Goal: Information Seeking & Learning: Learn about a topic

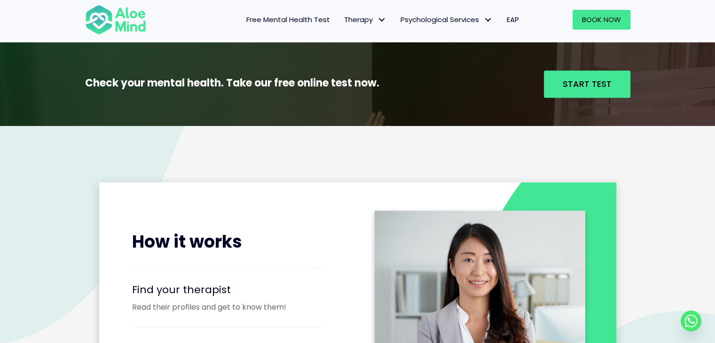
scroll to position [988, 0]
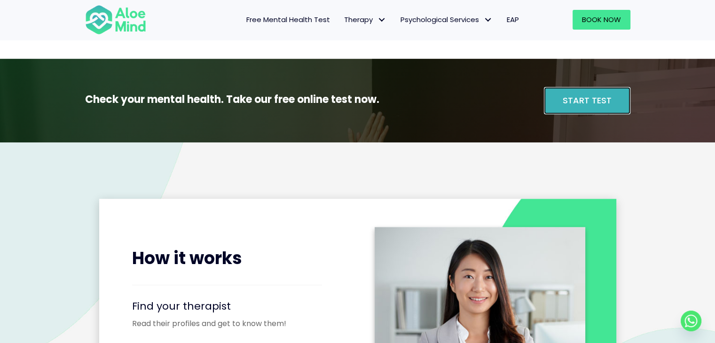
click at [346, 100] on span "Start Test" at bounding box center [587, 101] width 49 height 12
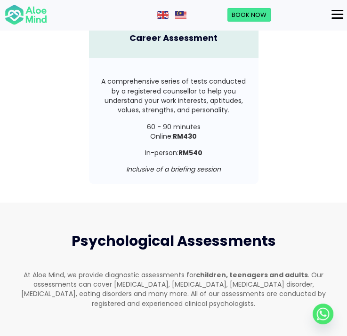
scroll to position [2489, 0]
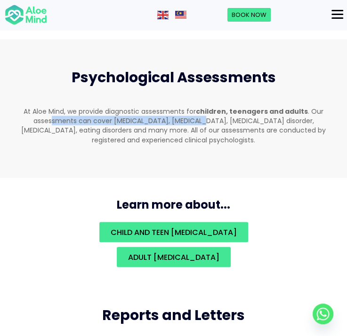
drag, startPoint x: 35, startPoint y: 105, endPoint x: 191, endPoint y: 110, distance: 156.2
click at [191, 110] on p "At Aloe Mind, we provide diagnostic assessments for children, teenagers and adu…" at bounding box center [173, 125] width 328 height 38
click at [209, 113] on p "At Aloe Mind, we provide diagnostic assessments for children, teenagers and adu…" at bounding box center [173, 125] width 328 height 38
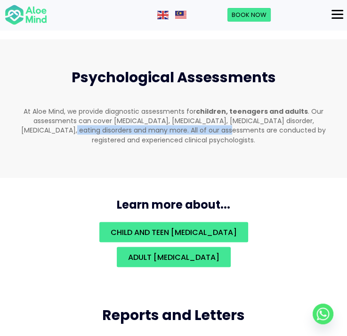
drag, startPoint x: 33, startPoint y: 117, endPoint x: 220, endPoint y: 119, distance: 187.2
click at [194, 118] on p "At Aloe Mind, we provide diagnostic assessments for children, teenagers and adu…" at bounding box center [173, 125] width 328 height 38
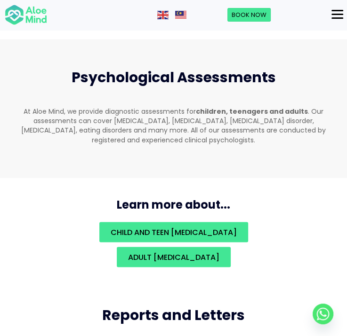
click at [222, 119] on p "At Aloe Mind, we provide diagnostic assessments for children, teenagers and adu…" at bounding box center [173, 125] width 328 height 38
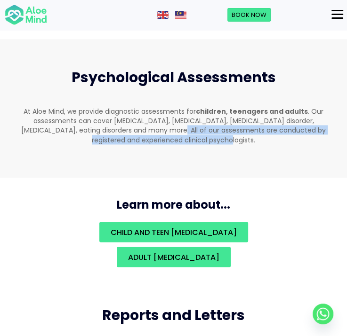
drag, startPoint x: 141, startPoint y: 115, endPoint x: 217, endPoint y: 124, distance: 76.7
click at [217, 124] on p "At Aloe Mind, we provide diagnostic assessments for children, teenagers and adu…" at bounding box center [173, 125] width 328 height 38
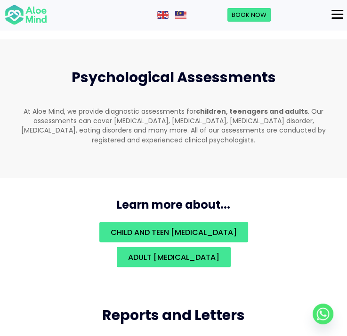
click at [249, 127] on p "At Aloe Mind, we provide diagnostic assessments for children, teenagers and adu…" at bounding box center [173, 125] width 328 height 38
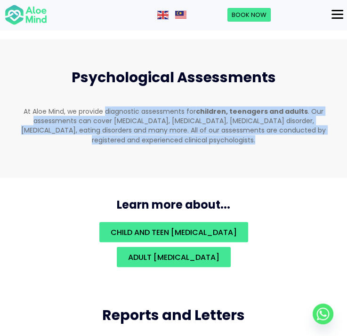
drag, startPoint x: 249, startPoint y: 127, endPoint x: 123, endPoint y: 99, distance: 129.6
click at [123, 106] on p "At Aloe Mind, we provide diagnostic assessments for children, teenagers and adu…" at bounding box center [173, 125] width 328 height 38
click at [285, 134] on div "At Aloe Mind, we provide diagnostic assessments for children, teenagers and adu…" at bounding box center [173, 127] width 328 height 43
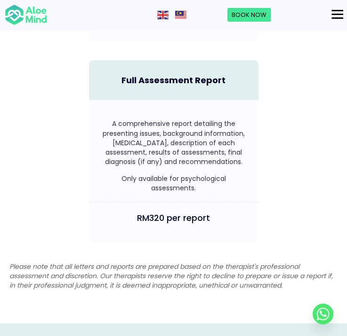
scroll to position [3100, 0]
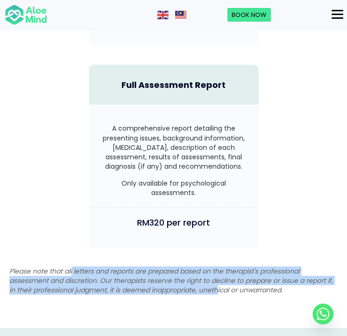
drag, startPoint x: 73, startPoint y: 256, endPoint x: 219, endPoint y: 283, distance: 148.6
click at [219, 283] on div "Please note that all letters and reports are prepared based on the therapist's …" at bounding box center [173, 283] width 347 height 52
click at [160, 284] on em "Please note that all letters and reports are prepared based on the therapist's …" at bounding box center [170, 281] width 323 height 29
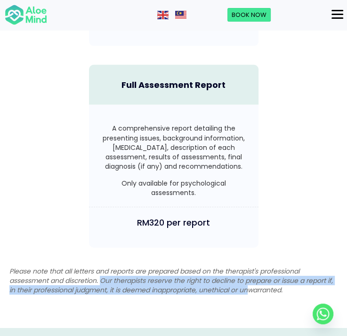
drag, startPoint x: 102, startPoint y: 277, endPoint x: 265, endPoint y: 284, distance: 163.3
click at [261, 283] on em "Please note that all letters and reports are prepared based on the therapist's …" at bounding box center [170, 281] width 323 height 29
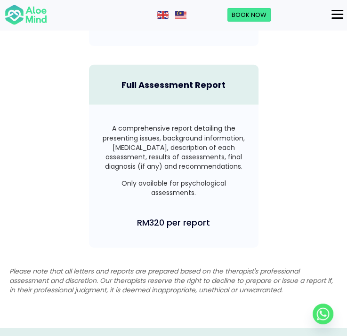
click at [279, 285] on em "Please note that all letters and reports are prepared based on the therapist's …" at bounding box center [170, 281] width 323 height 29
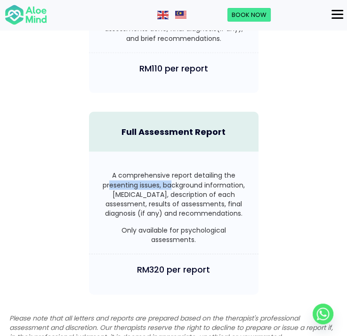
drag, startPoint x: 108, startPoint y: 175, endPoint x: 173, endPoint y: 177, distance: 64.9
click at [173, 177] on p "A comprehensive report detailing the presenting issues, background information,…" at bounding box center [173, 194] width 150 height 47
click at [187, 177] on p "A comprehensive report detailing the presenting issues, background information,…" at bounding box center [173, 194] width 150 height 47
drag, startPoint x: 109, startPoint y: 172, endPoint x: 150, endPoint y: 172, distance: 40.9
click at [150, 172] on p "A comprehensive report detailing the presenting issues, background information,…" at bounding box center [173, 194] width 150 height 47
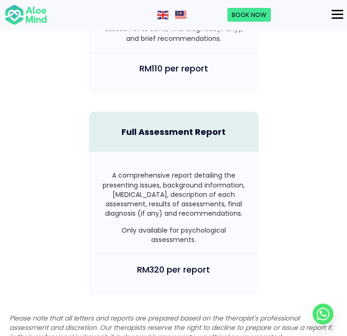
click at [164, 173] on p "A comprehensive report detailing the presenting issues, background information,…" at bounding box center [173, 194] width 150 height 47
drag, startPoint x: 107, startPoint y: 183, endPoint x: 207, endPoint y: 183, distance: 99.7
click at [185, 183] on p "A comprehensive report detailing the presenting issues, background information,…" at bounding box center [173, 194] width 150 height 47
click at [216, 184] on p "A comprehensive report detailing the presenting issues, background information,…" at bounding box center [173, 194] width 150 height 47
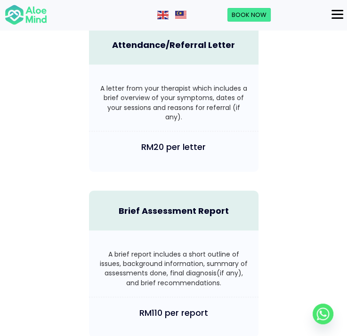
scroll to position [2724, 0]
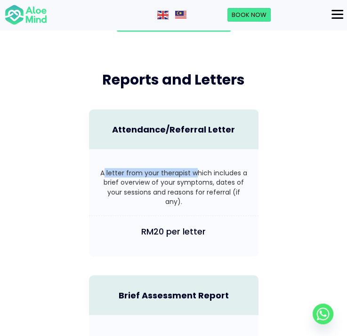
drag, startPoint x: 103, startPoint y: 162, endPoint x: 222, endPoint y: 164, distance: 119.0
click at [218, 168] on p "A letter from your therapist which includes a brief overview of your symptoms, …" at bounding box center [173, 187] width 150 height 38
click at [226, 174] on p "A letter from your therapist which includes a brief overview of your symptoms, …" at bounding box center [173, 187] width 150 height 38
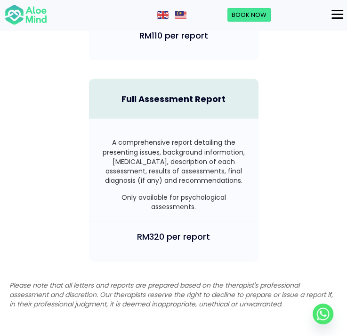
scroll to position [3100, 0]
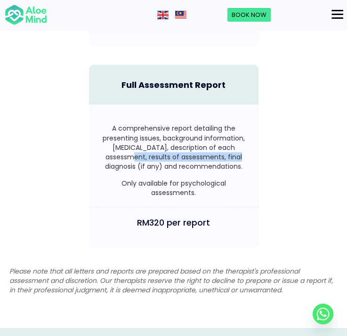
drag, startPoint x: 111, startPoint y: 144, endPoint x: 228, endPoint y: 147, distance: 117.6
click at [228, 147] on p "A comprehensive report detailing the presenting issues, background information,…" at bounding box center [173, 147] width 150 height 47
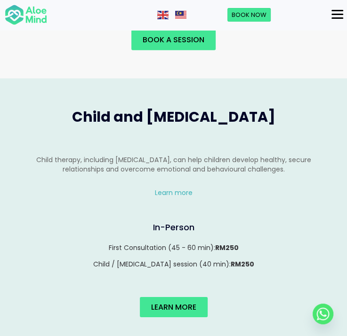
scroll to position [1313, 0]
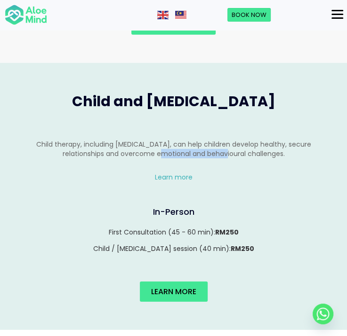
drag, startPoint x: 147, startPoint y: 138, endPoint x: 225, endPoint y: 148, distance: 78.3
click at [214, 145] on p "Child therapy, including play therapy, can help children develop healthy, secur…" at bounding box center [173, 149] width 309 height 19
click at [246, 150] on div "Child therapy, including play therapy, can help children develop healthy, secur…" at bounding box center [173, 152] width 309 height 24
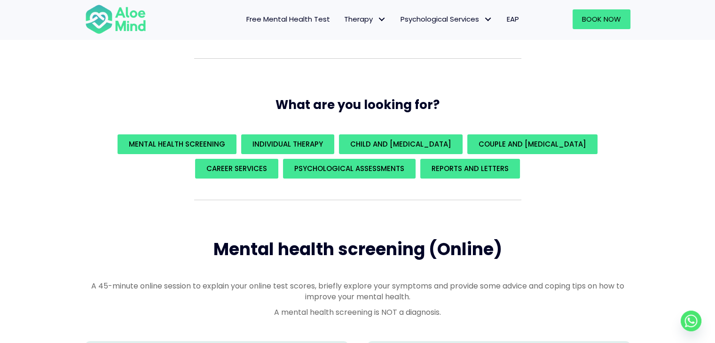
scroll to position [188, 0]
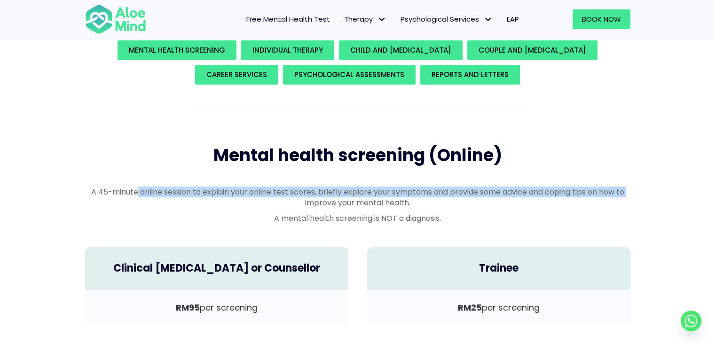
drag, startPoint x: 132, startPoint y: 187, endPoint x: 285, endPoint y: 198, distance: 153.3
click at [262, 200] on p "A 45-minute online session to explain your online test scores, briefly explore …" at bounding box center [358, 198] width 546 height 22
click at [318, 192] on p "A 45-minute online session to explain your online test scores, briefly explore …" at bounding box center [358, 198] width 546 height 22
click at [270, 190] on p "A 45-minute online session to explain your online test scores, briefly explore …" at bounding box center [358, 198] width 546 height 22
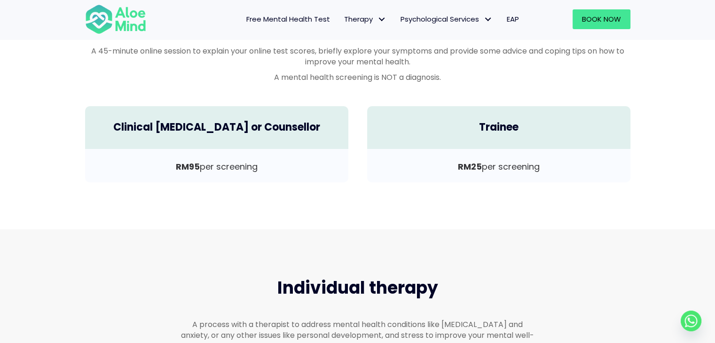
scroll to position [282, 0]
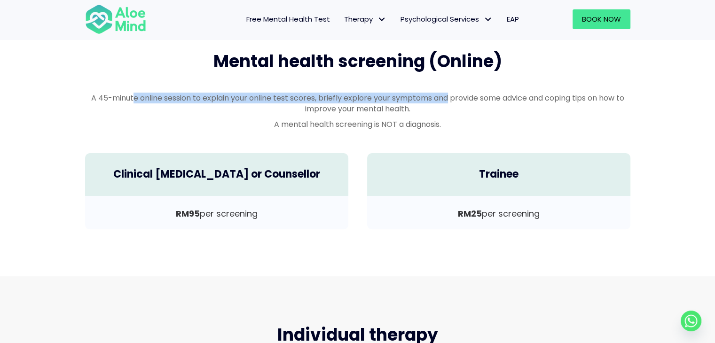
drag, startPoint x: 128, startPoint y: 99, endPoint x: 448, endPoint y: 102, distance: 319.3
click at [346, 102] on p "A 45-minute online session to explain your online test scores, briefly explore …" at bounding box center [358, 104] width 546 height 22
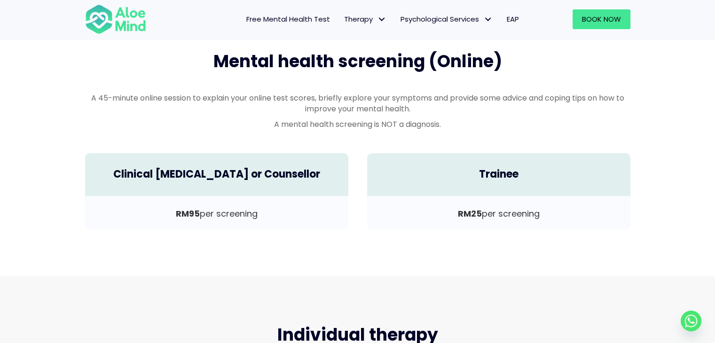
click at [346, 105] on p "A 45-minute online session to explain your online test scores, briefly explore …" at bounding box center [358, 104] width 546 height 22
drag, startPoint x: 314, startPoint y: 105, endPoint x: 415, endPoint y: 121, distance: 102.9
click at [346, 111] on p "A 45-minute online session to explain your online test scores, briefly explore …" at bounding box center [358, 104] width 546 height 22
drag, startPoint x: 316, startPoint y: 125, endPoint x: 438, endPoint y: 127, distance: 121.8
click at [346, 127] on p "A mental health screening is NOT a diagnosis." at bounding box center [358, 124] width 546 height 11
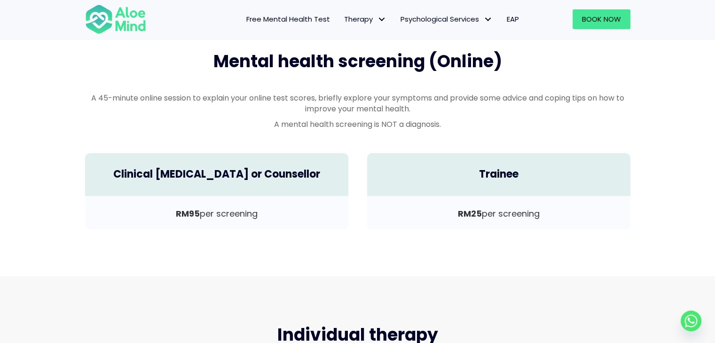
click at [346, 125] on p "A mental health screening is NOT a diagnosis." at bounding box center [358, 124] width 546 height 11
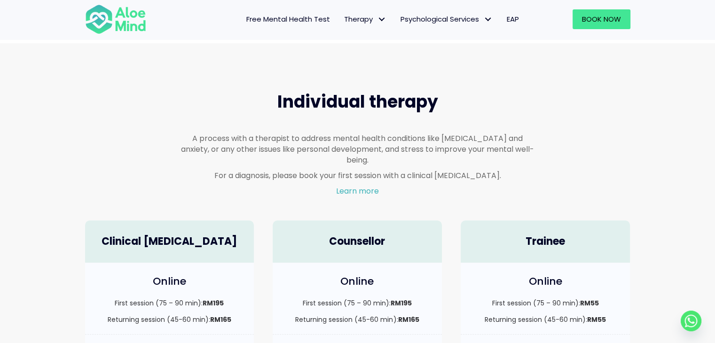
scroll to position [517, 0]
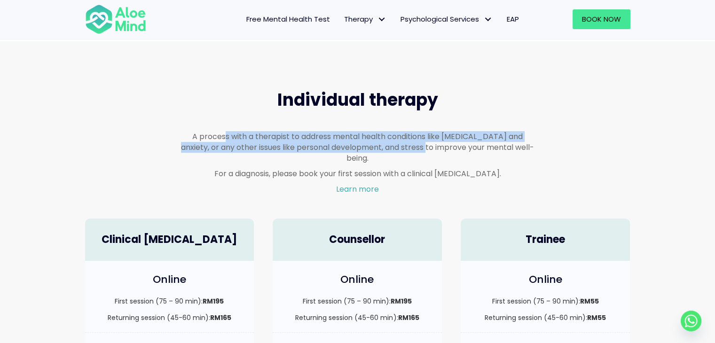
drag, startPoint x: 215, startPoint y: 139, endPoint x: 407, endPoint y: 143, distance: 191.9
click at [346, 143] on p "A process with a therapist to address mental health conditions like depression …" at bounding box center [358, 147] width 354 height 33
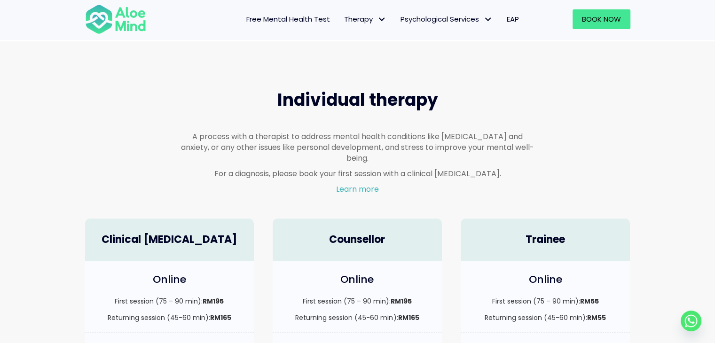
click at [346, 147] on p "A process with a therapist to address mental health conditions like depression …" at bounding box center [358, 147] width 354 height 33
drag, startPoint x: 206, startPoint y: 147, endPoint x: 427, endPoint y: 142, distance: 221.6
click at [346, 142] on p "A process with a therapist to address mental health conditions like depression …" at bounding box center [358, 147] width 354 height 33
click at [346, 140] on p "A process with a therapist to address mental health conditions like depression …" at bounding box center [358, 147] width 354 height 33
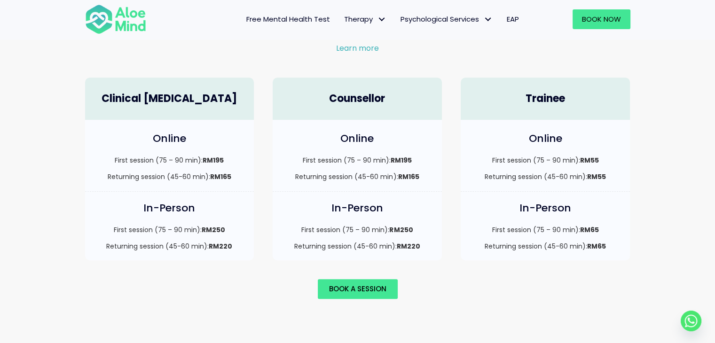
scroll to position [611, 0]
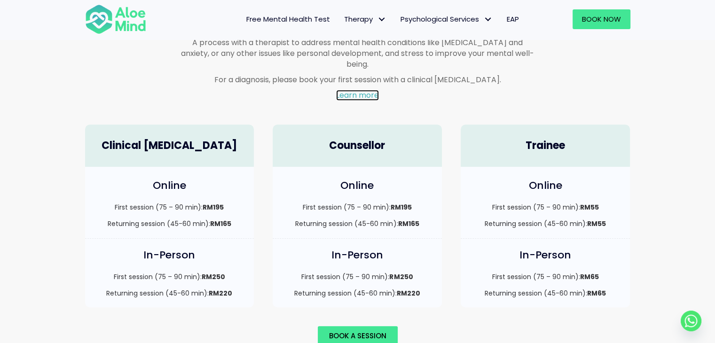
click at [346, 90] on link "Learn more" at bounding box center [357, 95] width 43 height 11
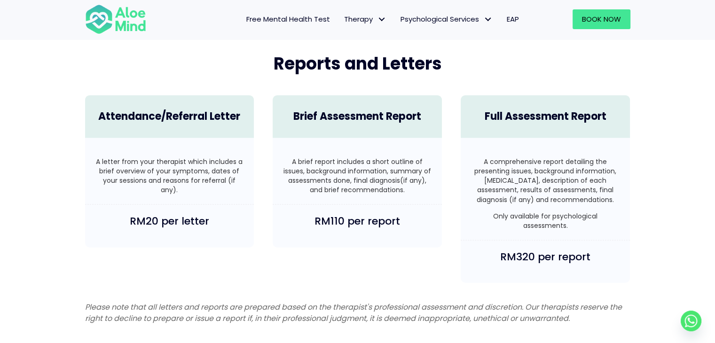
scroll to position [2116, 0]
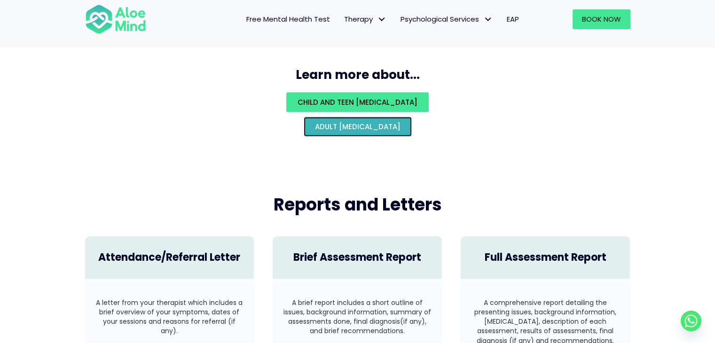
click at [346, 122] on link "Adult psychological assessment" at bounding box center [358, 127] width 108 height 20
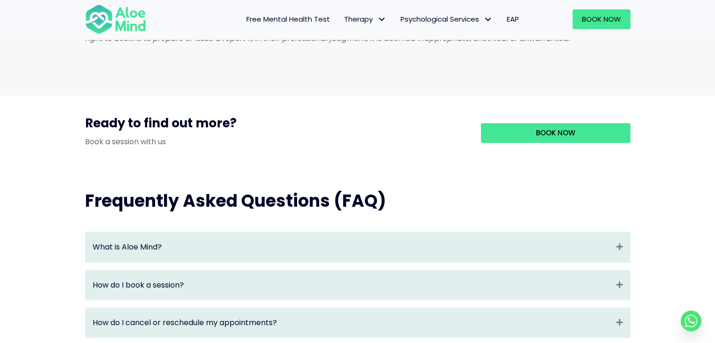
scroll to position [799, 0]
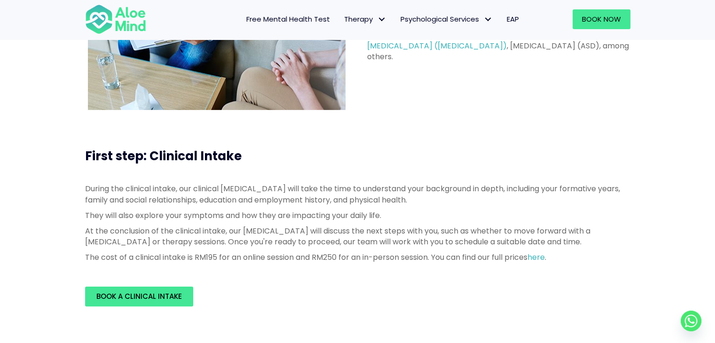
scroll to position [188, 0]
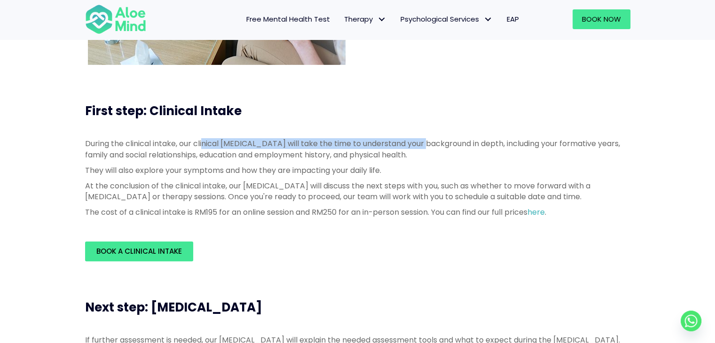
drag, startPoint x: 203, startPoint y: 143, endPoint x: 441, endPoint y: 149, distance: 238.5
click at [425, 146] on p "During the clinical intake, our clinical psychologist will take the time to und…" at bounding box center [358, 149] width 546 height 22
click at [459, 151] on p "During the clinical intake, our clinical psychologist will take the time to und…" at bounding box center [358, 149] width 546 height 22
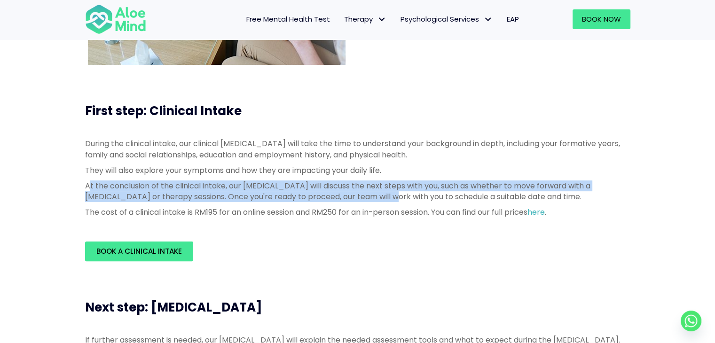
drag, startPoint x: 88, startPoint y: 182, endPoint x: 435, endPoint y: 194, distance: 346.3
click at [408, 196] on p "At the conclusion of the clinical intake, our psychologist will discuss the nex…" at bounding box center [358, 192] width 546 height 22
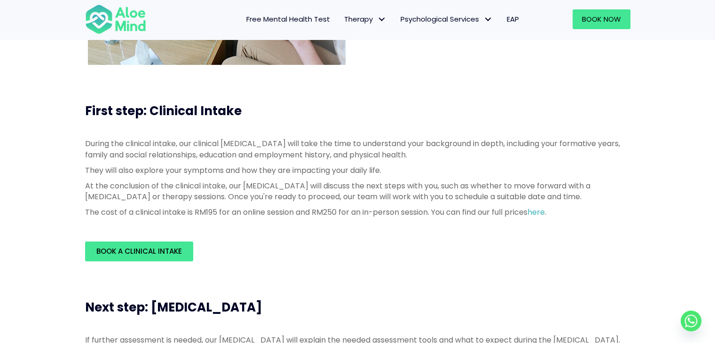
click at [444, 193] on p "At the conclusion of the clinical intake, our psychologist will discuss the nex…" at bounding box center [358, 192] width 546 height 22
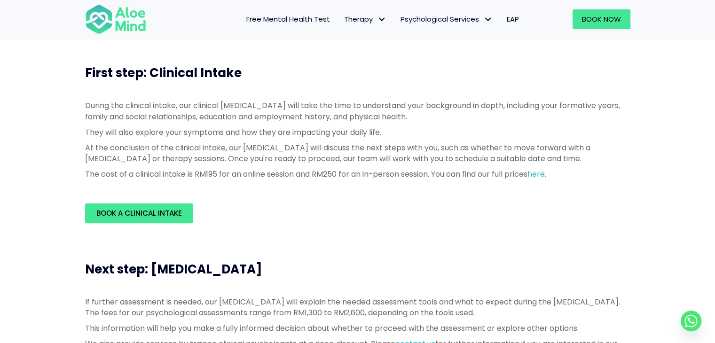
scroll to position [282, 0]
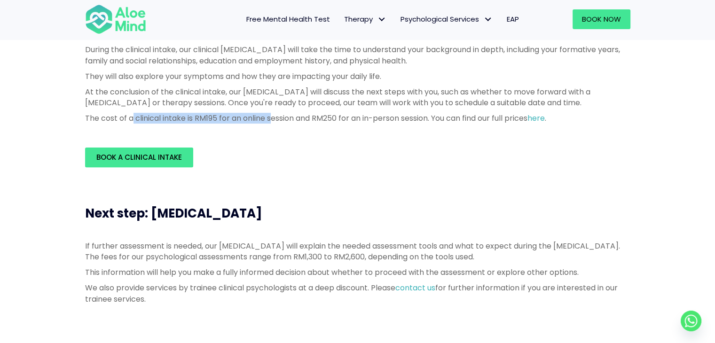
drag, startPoint x: 130, startPoint y: 127, endPoint x: 332, endPoint y: 125, distance: 201.3
click at [276, 124] on div "During the clinical intake, our clinical psychologist will take the time to und…" at bounding box center [358, 86] width 546 height 84
click at [340, 124] on p "The cost of a clinical intake is RM195 for an online session and RM250 for an i…" at bounding box center [358, 118] width 546 height 11
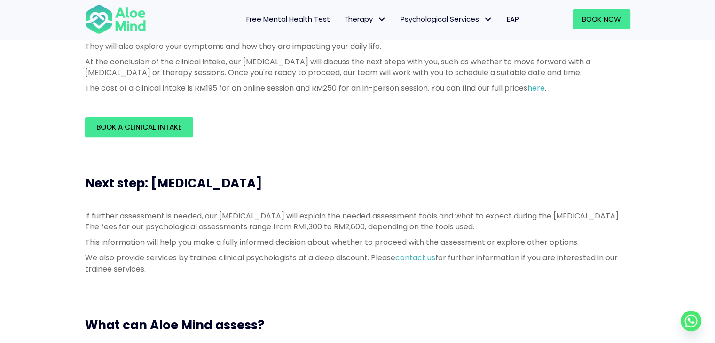
scroll to position [329, 0]
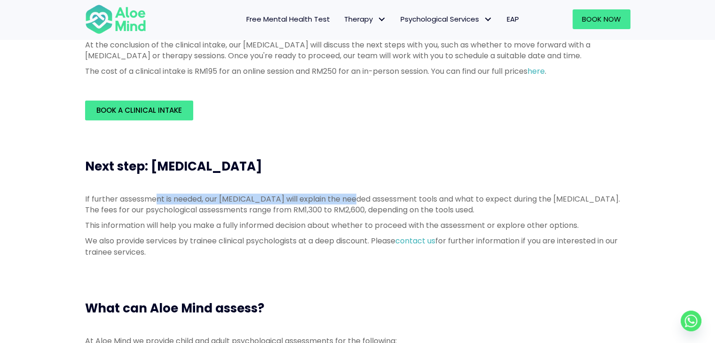
drag, startPoint x: 156, startPoint y: 203, endPoint x: 352, endPoint y: 202, distance: 195.6
click at [352, 202] on p "If further assessment is needed, our psychologist will explain the needed asses…" at bounding box center [358, 205] width 546 height 22
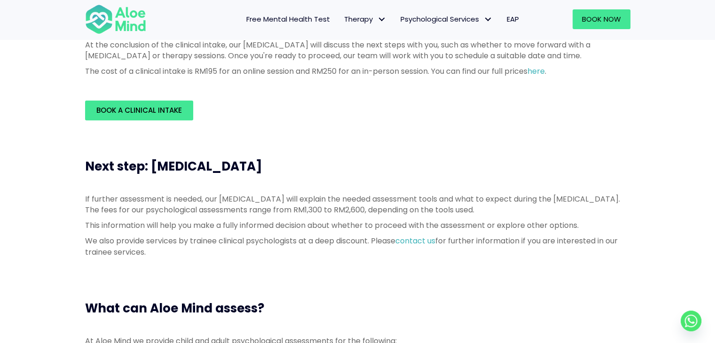
click at [172, 211] on p "If further assessment is needed, our psychologist will explain the needed asses…" at bounding box center [358, 205] width 546 height 22
drag, startPoint x: 145, startPoint y: 210, endPoint x: 322, endPoint y: 209, distance: 176.8
click at [300, 209] on p "If further assessment is needed, our psychologist will explain the needed asses…" at bounding box center [358, 205] width 546 height 22
click at [322, 209] on p "If further assessment is needed, our psychologist will explain the needed asses…" at bounding box center [358, 205] width 546 height 22
click at [263, 196] on p "If further assessment is needed, our psychologist will explain the needed asses…" at bounding box center [358, 205] width 546 height 22
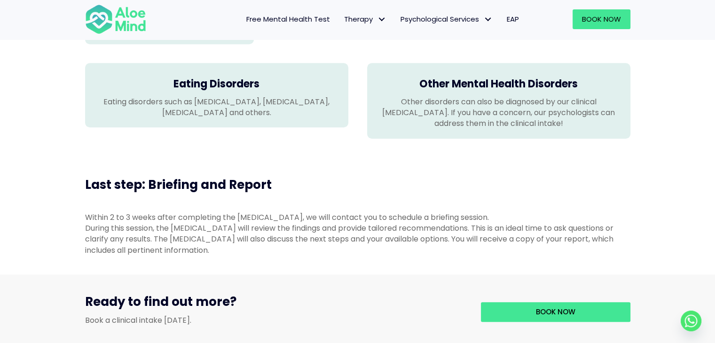
scroll to position [941, 0]
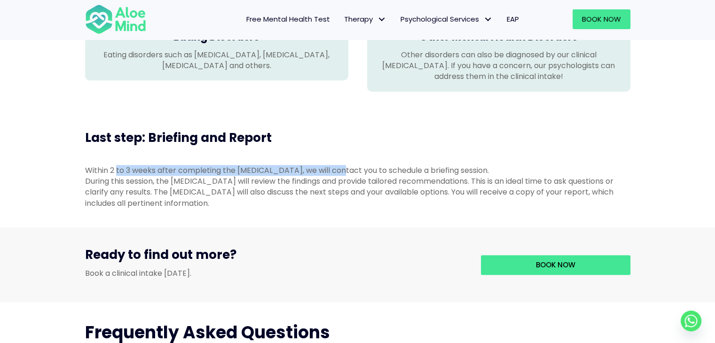
drag, startPoint x: 127, startPoint y: 178, endPoint x: 350, endPoint y: 182, distance: 223.4
click at [350, 182] on div "Within 2 to 3 weeks after completing the psychological assessment, we will cont…" at bounding box center [358, 187] width 564 height 63
click at [145, 196] on div "During this session, the psychologist will review the findings and provide tail…" at bounding box center [358, 192] width 546 height 33
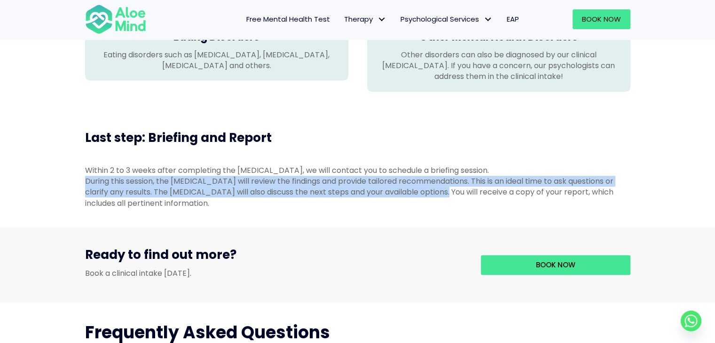
drag, startPoint x: 85, startPoint y: 196, endPoint x: 453, endPoint y: 211, distance: 368.5
click at [453, 209] on div "During this session, the psychologist will review the findings and provide tail…" at bounding box center [358, 192] width 546 height 33
click at [154, 202] on div "During this session, the psychologist will review the findings and provide tail…" at bounding box center [358, 192] width 546 height 33
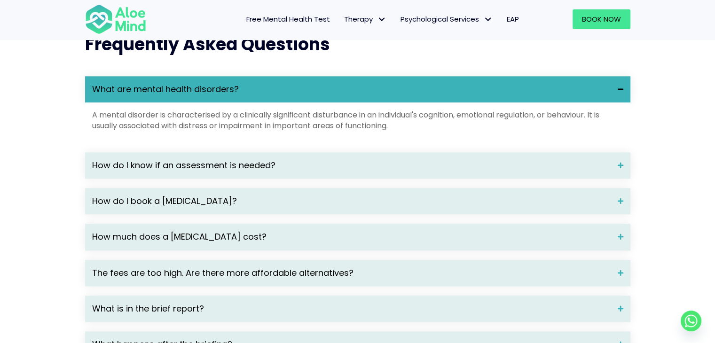
scroll to position [1270, 0]
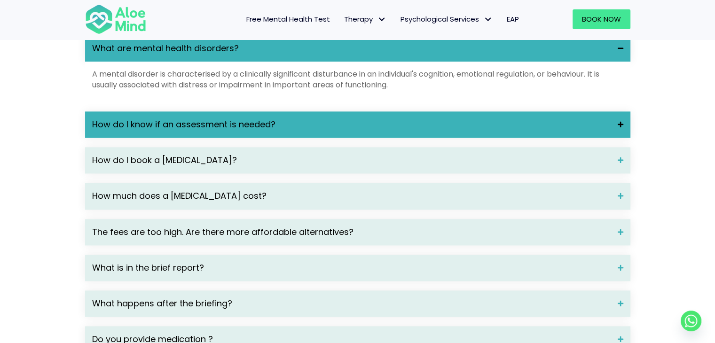
click at [134, 131] on span "How do I know if an assessment is needed?" at bounding box center [351, 125] width 519 height 12
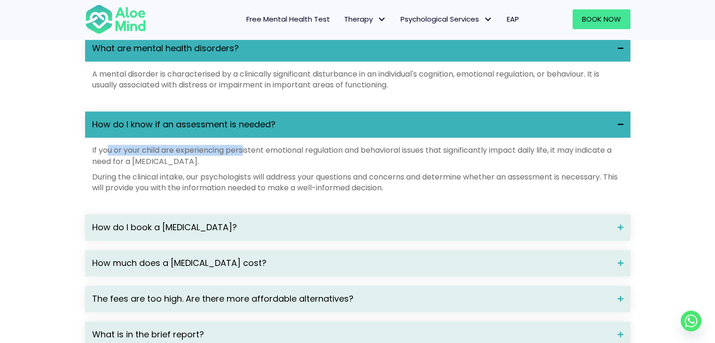
drag, startPoint x: 114, startPoint y: 163, endPoint x: 252, endPoint y: 171, distance: 138.0
click at [245, 166] on p "If you or your child are experiencing persistent emotional regulation and behav…" at bounding box center [357, 156] width 531 height 22
click at [264, 166] on p "If you or your child are experiencing persistent emotional regulation and behav…" at bounding box center [357, 156] width 531 height 22
click at [217, 131] on span "How do I know if an assessment is needed?" at bounding box center [351, 125] width 519 height 12
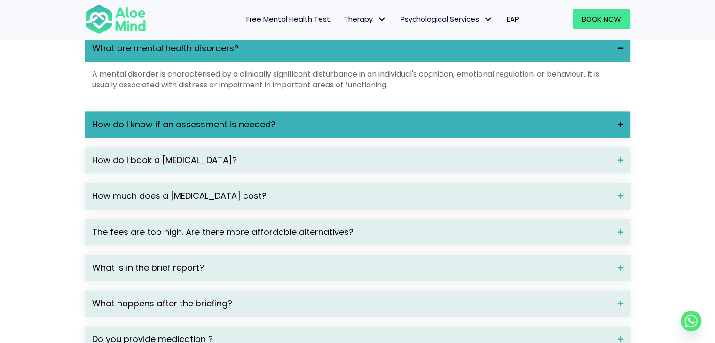
click at [172, 138] on div "How do I know if an assessment is needed?" at bounding box center [358, 124] width 546 height 26
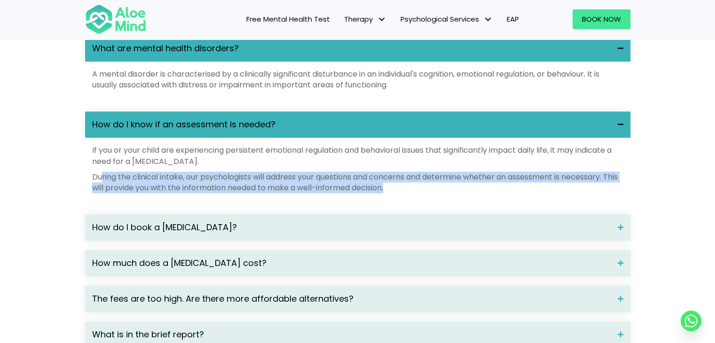
drag, startPoint x: 106, startPoint y: 189, endPoint x: 452, endPoint y: 200, distance: 346.3
click at [452, 193] on p "During the clinical intake, our psychologists will address your questions and c…" at bounding box center [357, 183] width 531 height 22
click at [429, 193] on p "During the clinical intake, our psychologists will address your questions and c…" at bounding box center [357, 183] width 531 height 22
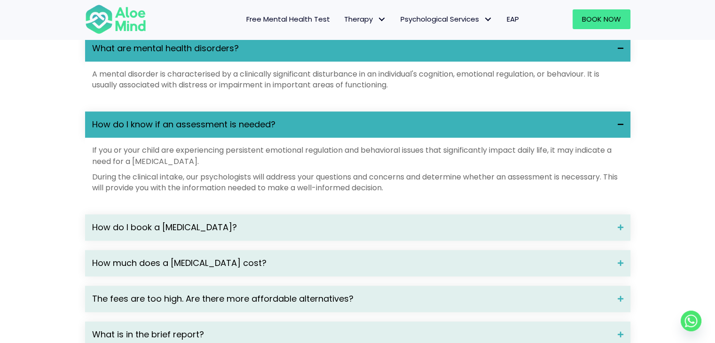
click at [329, 131] on span "How do I know if an assessment is needed?" at bounding box center [351, 125] width 519 height 12
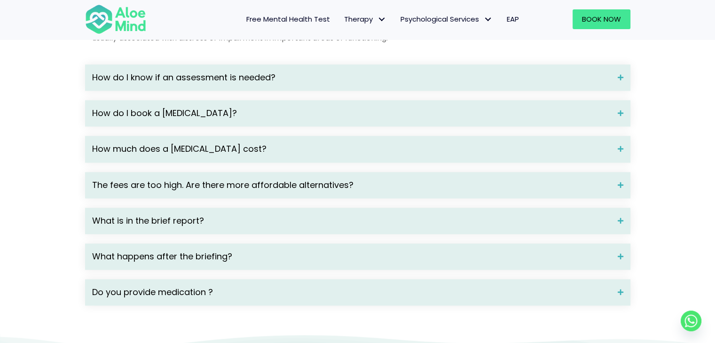
scroll to position [1364, 0]
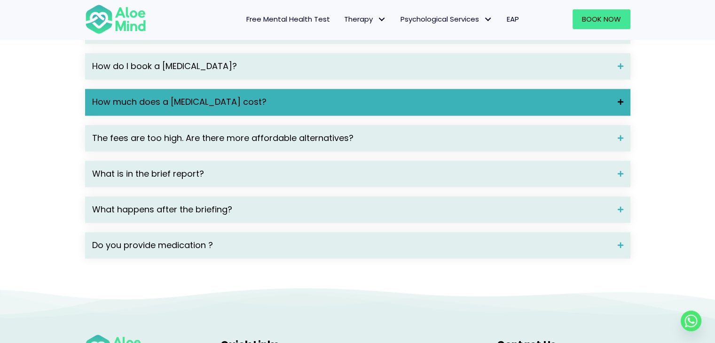
click at [150, 108] on span "How much does a psychological assessment cost?" at bounding box center [351, 102] width 519 height 12
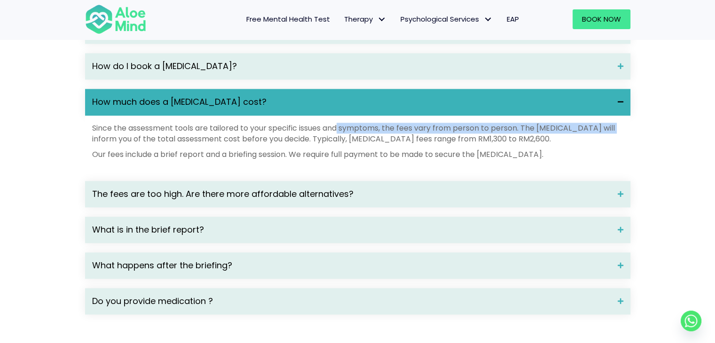
drag, startPoint x: 97, startPoint y: 149, endPoint x: 357, endPoint y: 147, distance: 260.5
click at [341, 144] on p "Since the assessment tools are tailored to your specific issues and symptoms, t…" at bounding box center [357, 134] width 531 height 22
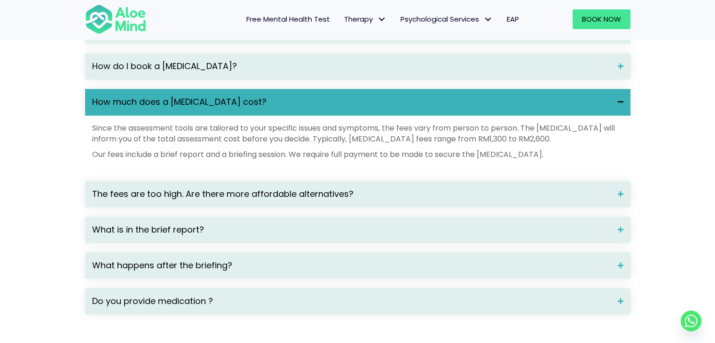
click at [380, 144] on p "Since the assessment tools are tailored to your specific issues and symptoms, t…" at bounding box center [357, 134] width 531 height 22
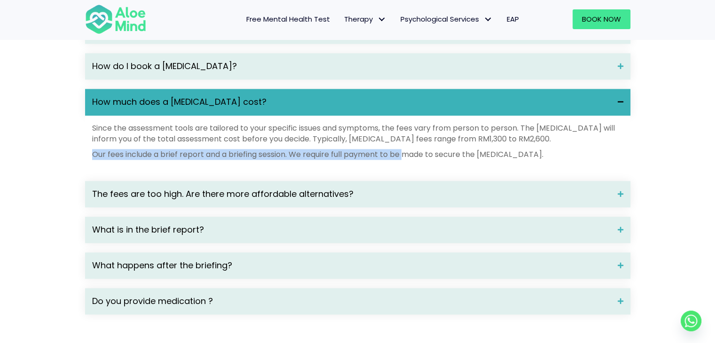
drag, startPoint x: 96, startPoint y: 170, endPoint x: 406, endPoint y: 167, distance: 309.9
click at [406, 160] on p "Our fees include a brief report and a briefing session. We require full payment…" at bounding box center [357, 154] width 531 height 11
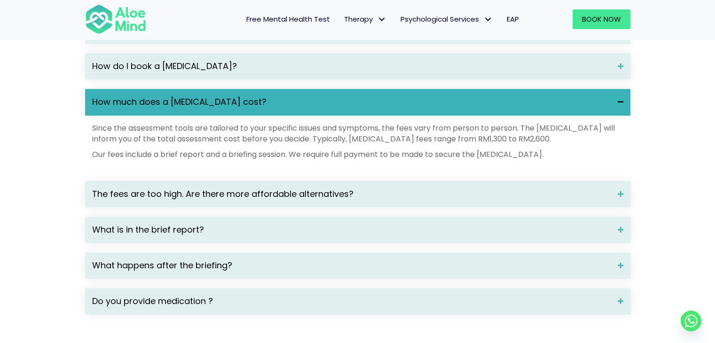
click at [439, 160] on p "Our fees include a brief report and a briefing session. We require full payment…" at bounding box center [357, 154] width 531 height 11
drag, startPoint x: 333, startPoint y: 170, endPoint x: 563, endPoint y: 169, distance: 229.5
click at [563, 160] on p "Our fees include a brief report and a briefing session. We require full payment…" at bounding box center [357, 154] width 531 height 11
click at [377, 106] on div "How much does a psychological assessment cost?" at bounding box center [358, 102] width 546 height 26
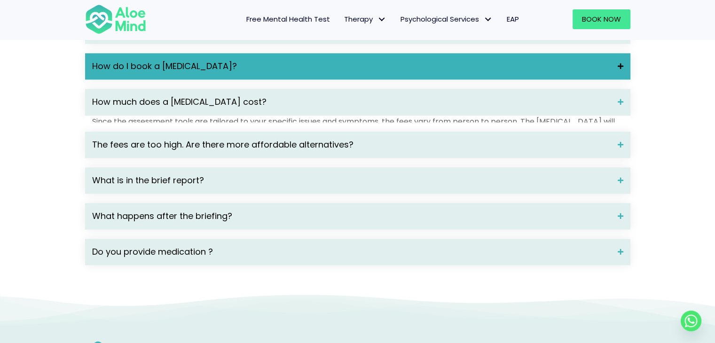
click at [322, 72] on span "How do I book a psychological assessment?" at bounding box center [351, 66] width 519 height 12
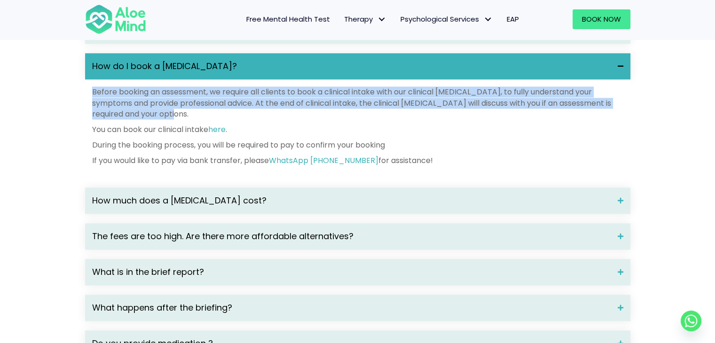
drag, startPoint x: 92, startPoint y: 107, endPoint x: 217, endPoint y: 125, distance: 126.4
click at [217, 119] on p "Before booking an assessment, we require all clients to book a clinical intake …" at bounding box center [357, 103] width 531 height 33
click at [233, 119] on p "Before booking an assessment, we require all clients to book a clinical intake …" at bounding box center [357, 103] width 531 height 33
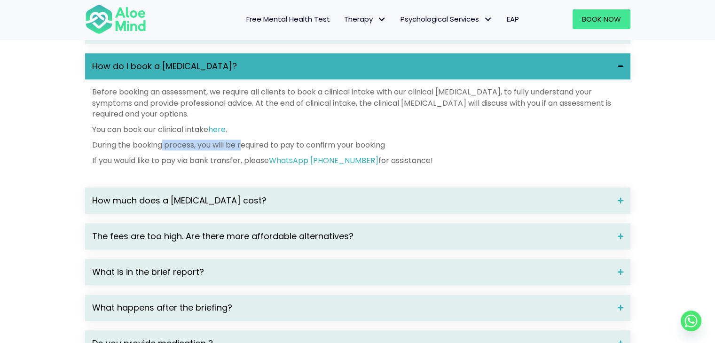
drag, startPoint x: 163, startPoint y: 163, endPoint x: 265, endPoint y: 161, distance: 102.1
click at [261, 150] on p "During the booking process, you will be required to pay to confirm your booking" at bounding box center [357, 145] width 531 height 11
click at [299, 150] on p "During the booking process, you will be required to pay to confirm your booking" at bounding box center [357, 145] width 531 height 11
click at [281, 72] on span "How do I book a psychological assessment?" at bounding box center [351, 66] width 519 height 12
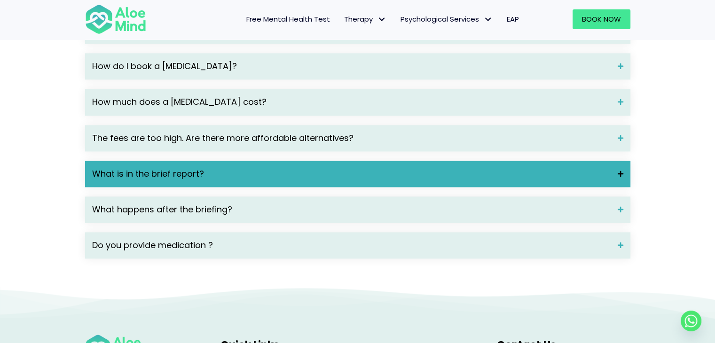
scroll to position [1411, 0]
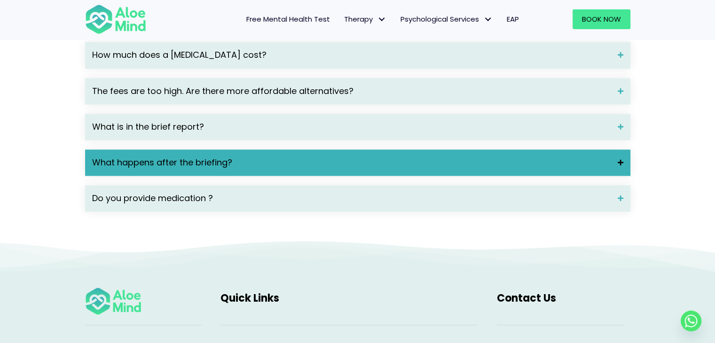
click at [119, 169] on span "What happens after the briefing?" at bounding box center [351, 163] width 519 height 12
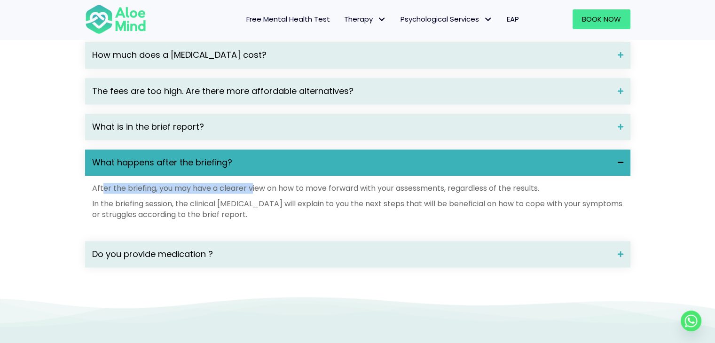
drag, startPoint x: 103, startPoint y: 202, endPoint x: 255, endPoint y: 205, distance: 152.4
click at [254, 194] on p "After the briefing, you may have a clearer view on how to move forward with you…" at bounding box center [357, 188] width 531 height 11
click at [277, 194] on p "After the briefing, you may have a clearer view on how to move forward with you…" at bounding box center [357, 188] width 531 height 11
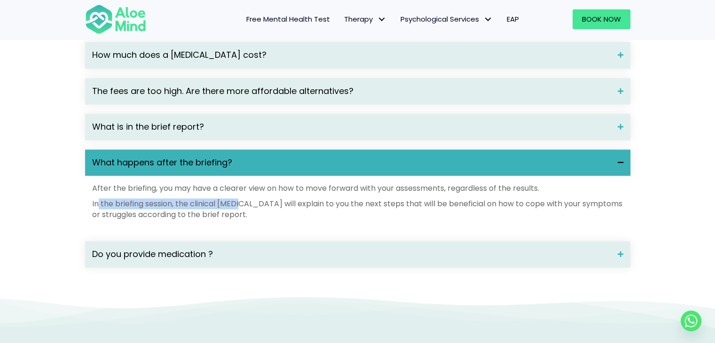
drag, startPoint x: 98, startPoint y: 216, endPoint x: 249, endPoint y: 221, distance: 151.5
click at [245, 220] on p "In the briefing session, the clinical psychologist will explain to you the next…" at bounding box center [357, 209] width 531 height 22
click at [263, 220] on p "In the briefing session, the clinical psychologist will explain to you the next…" at bounding box center [357, 209] width 531 height 22
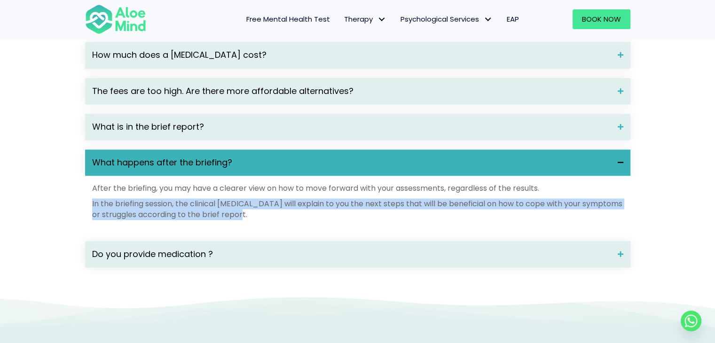
drag, startPoint x: 258, startPoint y: 229, endPoint x: 81, endPoint y: 213, distance: 177.0
click at [81, 213] on div "What are mental health disorders? A mental disorder is characterised by a clini…" at bounding box center [358, 86] width 564 height 402
click at [163, 220] on p "In the briefing session, the clinical psychologist will explain to you the next…" at bounding box center [357, 209] width 531 height 22
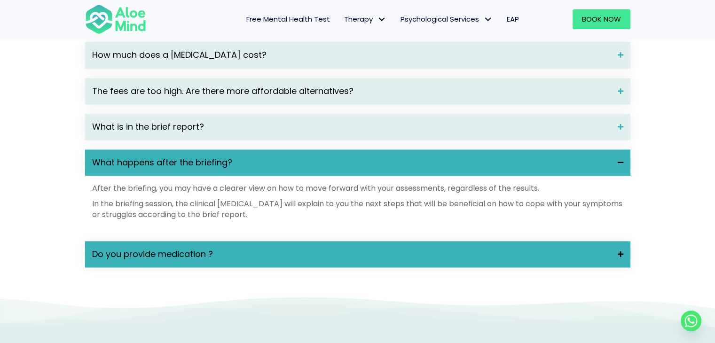
click at [198, 261] on span "Do you provide medication ?" at bounding box center [351, 254] width 519 height 12
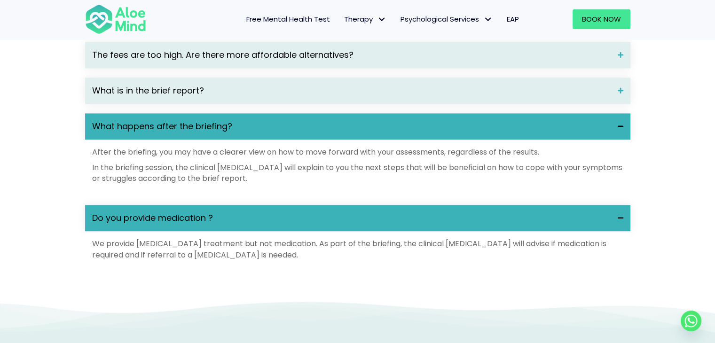
scroll to position [1458, 0]
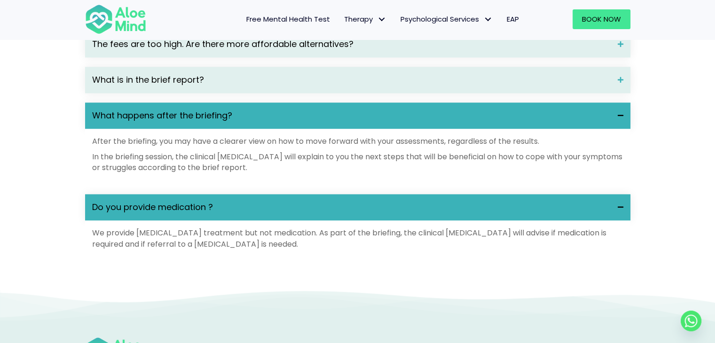
click at [204, 173] on p "In the briefing session, the clinical psychologist will explain to you the next…" at bounding box center [357, 162] width 531 height 22
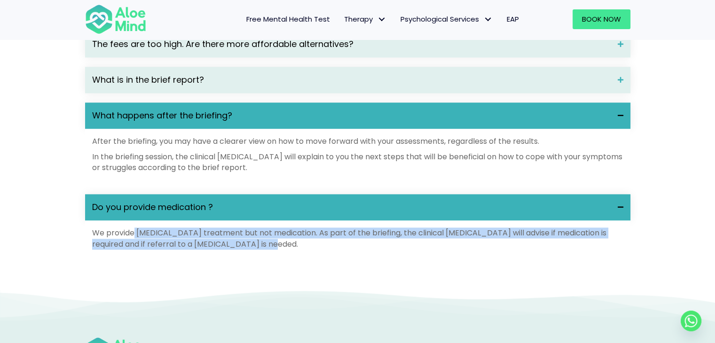
drag, startPoint x: 134, startPoint y: 245, endPoint x: 273, endPoint y: 261, distance: 140.1
click at [273, 249] on p "We provide psychotherapy treatment but not medication. As part of the briefing,…" at bounding box center [357, 239] width 531 height 22
click at [240, 249] on p "We provide psychotherapy treatment but not medication. As part of the briefing,…" at bounding box center [357, 239] width 531 height 22
drag, startPoint x: 240, startPoint y: 258, endPoint x: 81, endPoint y: 249, distance: 159.2
click at [81, 249] on div "What are mental health disorders? A mental disorder is characterised by a clini…" at bounding box center [358, 59] width 564 height 443
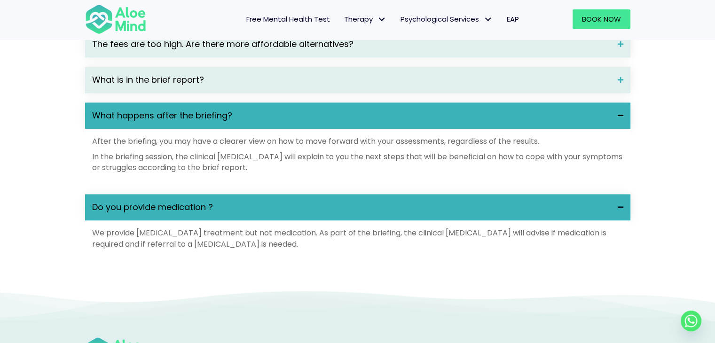
click at [222, 166] on p "In the briefing session, the clinical psychologist will explain to you the next…" at bounding box center [357, 162] width 531 height 22
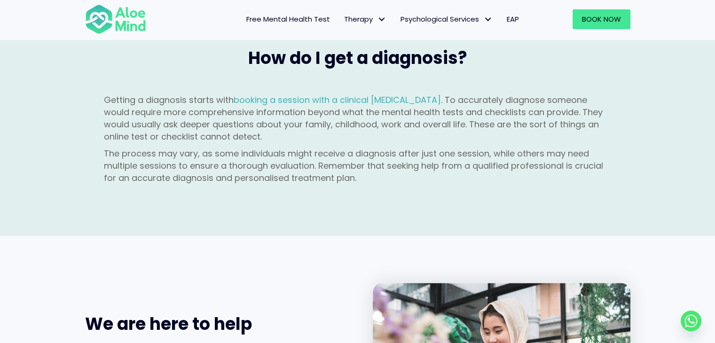
scroll to position [1082, 0]
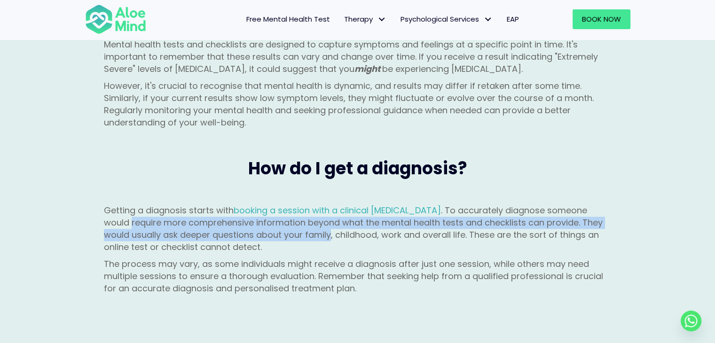
drag, startPoint x: 102, startPoint y: 177, endPoint x: 303, endPoint y: 186, distance: 201.5
click at [303, 195] on div "Getting a diagnosis starts with booking a session with a clinical [MEDICAL_DATA…" at bounding box center [358, 252] width 564 height 114
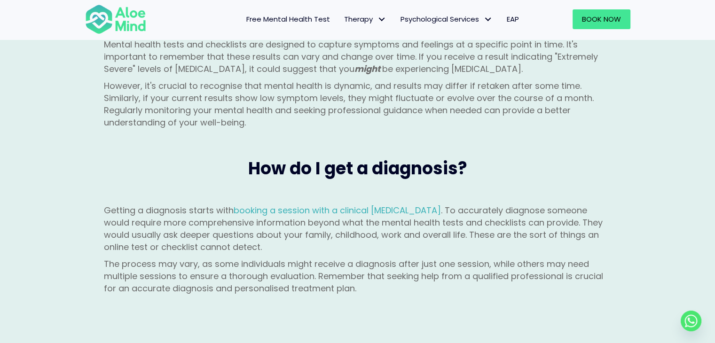
click at [323, 205] on p "Getting a diagnosis starts with booking a session with a clinical [MEDICAL_DATA…" at bounding box center [358, 229] width 508 height 49
drag, startPoint x: 124, startPoint y: 185, endPoint x: 220, endPoint y: 194, distance: 96.8
click at [205, 205] on p "Getting a diagnosis starts with booking a session with a clinical [MEDICAL_DATA…" at bounding box center [358, 229] width 508 height 49
click at [238, 205] on p "Getting a diagnosis starts with booking a session with a clinical [MEDICAL_DATA…" at bounding box center [358, 229] width 508 height 49
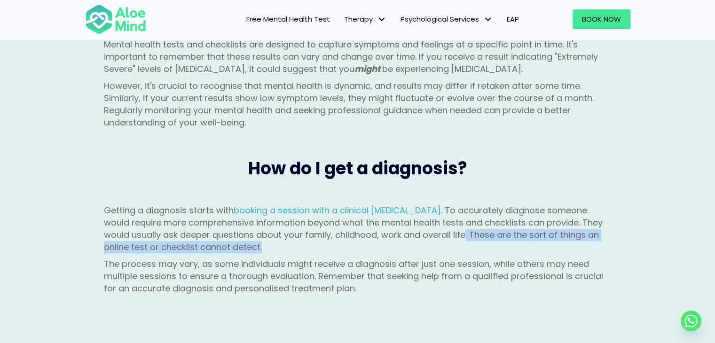
drag, startPoint x: 438, startPoint y: 187, endPoint x: 438, endPoint y: 198, distance: 10.3
click at [438, 205] on p "Getting a diagnosis starts with booking a session with a clinical [MEDICAL_DATA…" at bounding box center [358, 229] width 508 height 49
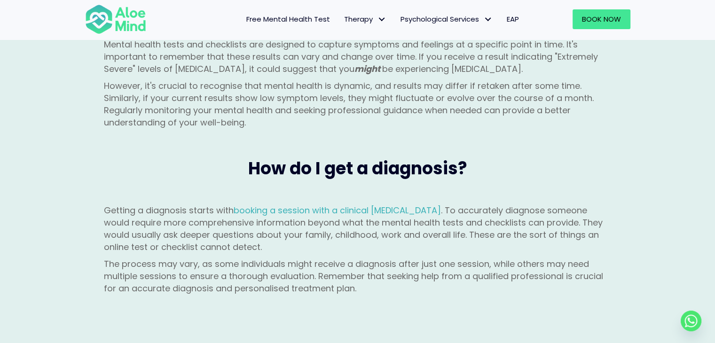
click at [409, 258] on p "The process may vary, as some individuals might receive a diagnosis after just …" at bounding box center [358, 276] width 508 height 37
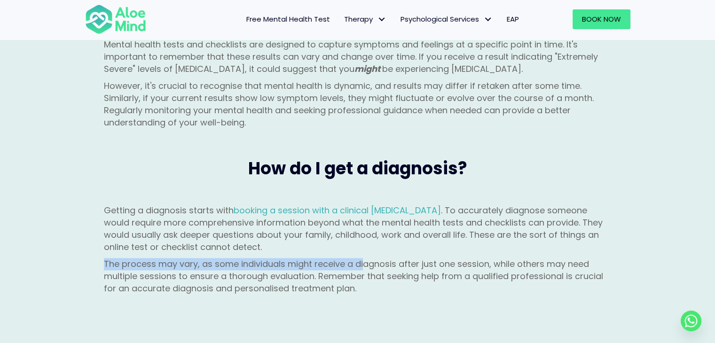
drag, startPoint x: 99, startPoint y: 217, endPoint x: 364, endPoint y: 218, distance: 265.7
click at [364, 218] on div "Getting a diagnosis starts with booking a session with a clinical psychologist …" at bounding box center [358, 252] width 564 height 114
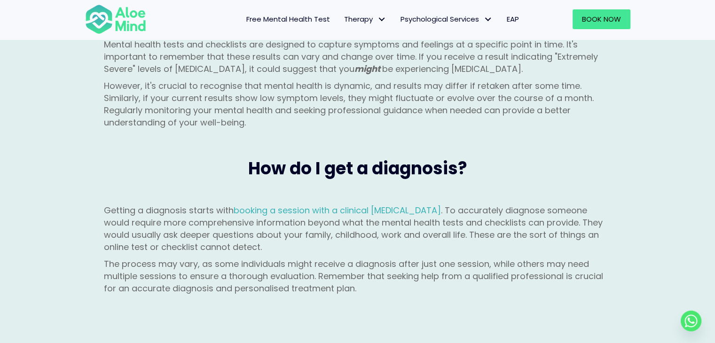
click at [464, 208] on div "Getting a diagnosis starts with booking a session with a clinical psychologist …" at bounding box center [358, 250] width 508 height 91
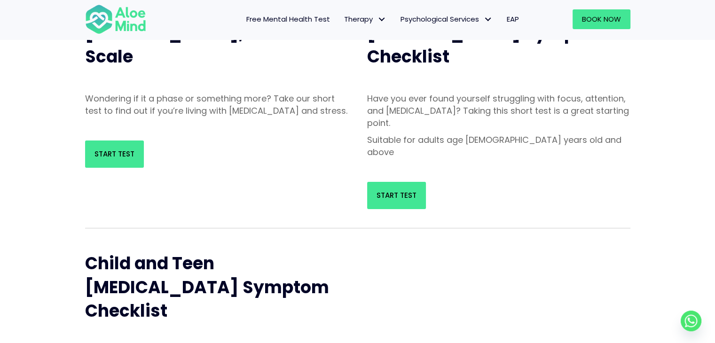
scroll to position [47, 0]
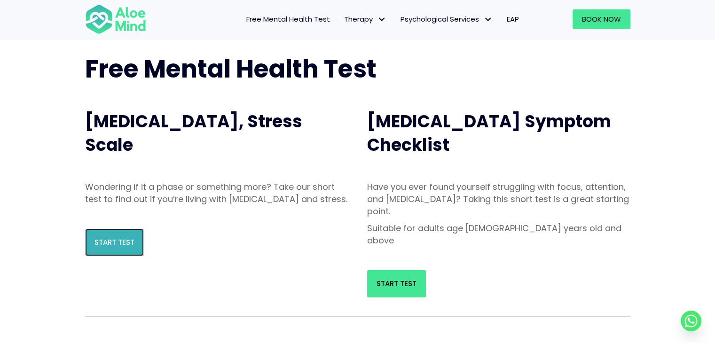
click at [122, 247] on span "Start Test" at bounding box center [115, 242] width 40 height 10
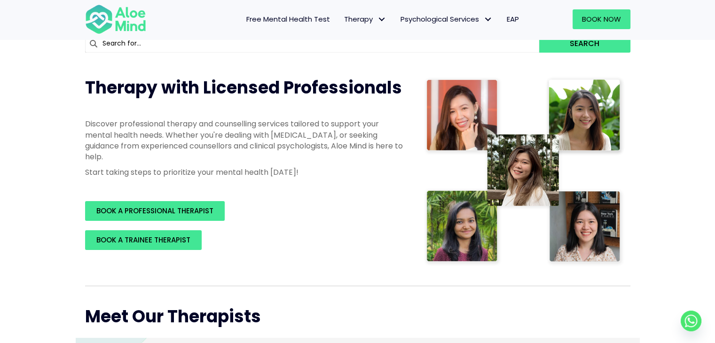
scroll to position [94, 0]
drag, startPoint x: 81, startPoint y: 127, endPoint x: 229, endPoint y: 132, distance: 148.2
click at [226, 130] on div "Discover professional therapy and counselling services tailored to support your…" at bounding box center [245, 150] width 339 height 83
click at [236, 136] on p "Discover professional therapy and counselling services tailored to support your…" at bounding box center [245, 141] width 320 height 44
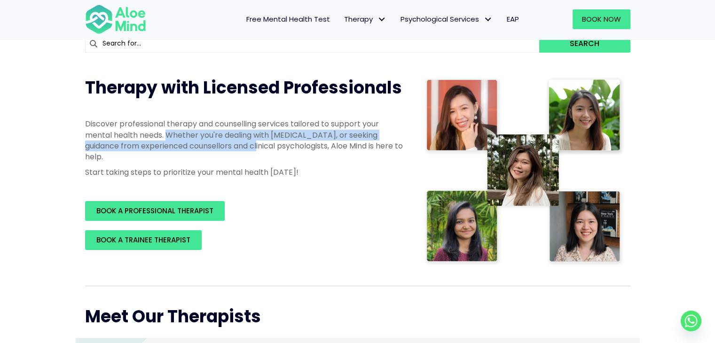
drag, startPoint x: 167, startPoint y: 135, endPoint x: 242, endPoint y: 147, distance: 75.6
click at [242, 147] on p "Discover professional therapy and counselling services tailored to support your…" at bounding box center [245, 141] width 320 height 44
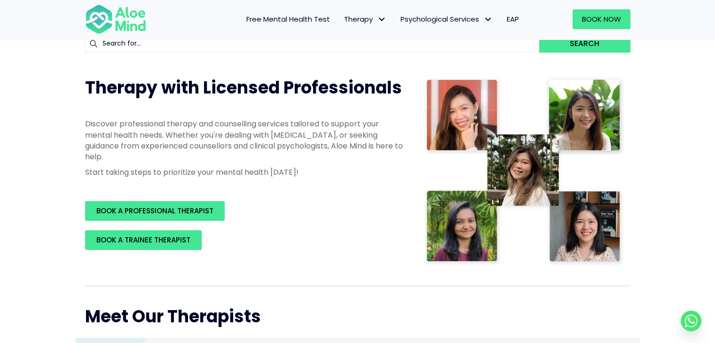
click at [256, 149] on p "Discover professional therapy and counselling services tailored to support your…" at bounding box center [245, 141] width 320 height 44
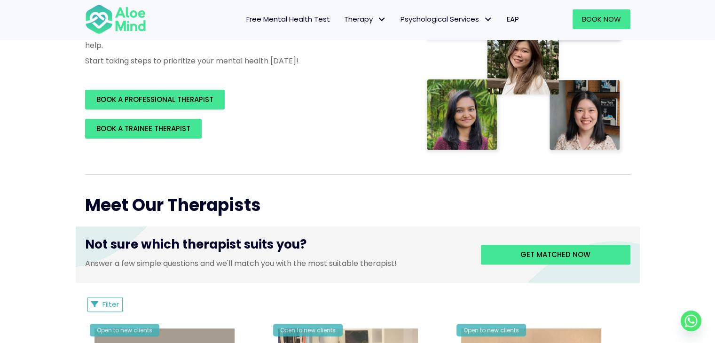
scroll to position [245, 0]
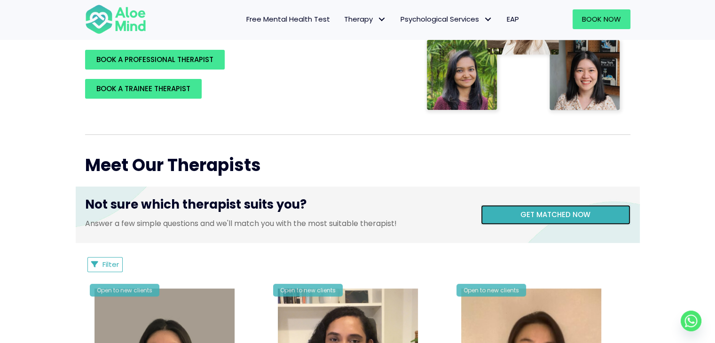
click at [519, 218] on link "Get matched now" at bounding box center [556, 215] width 150 height 20
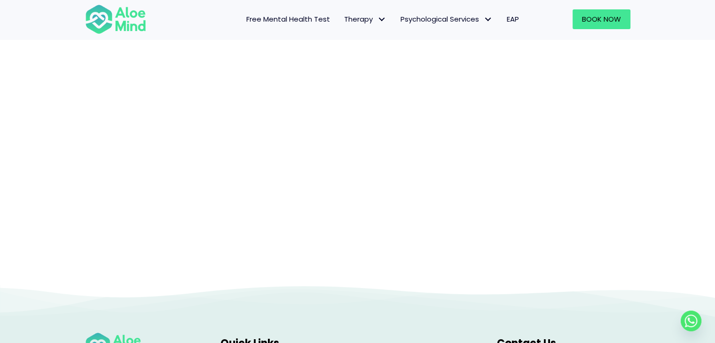
scroll to position [97, 0]
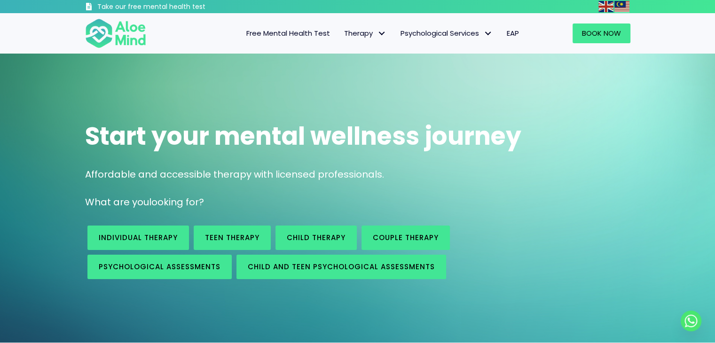
click at [295, 34] on span "Free Mental Health Test" at bounding box center [288, 33] width 84 height 10
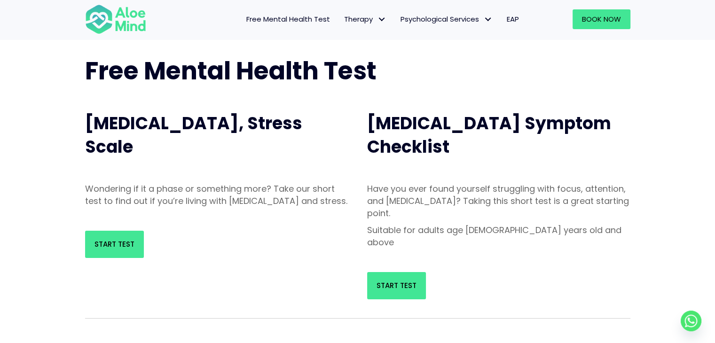
scroll to position [94, 0]
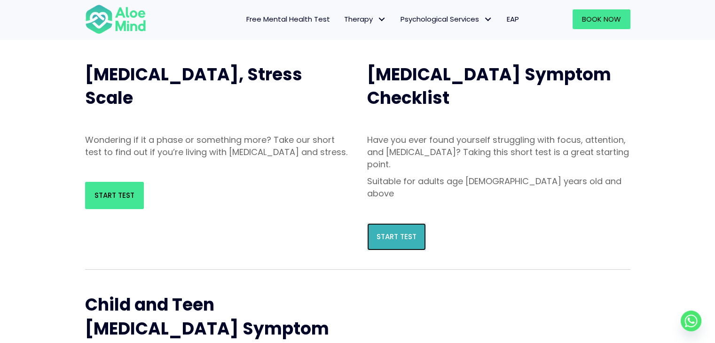
click at [403, 223] on link "Start Test" at bounding box center [396, 236] width 59 height 27
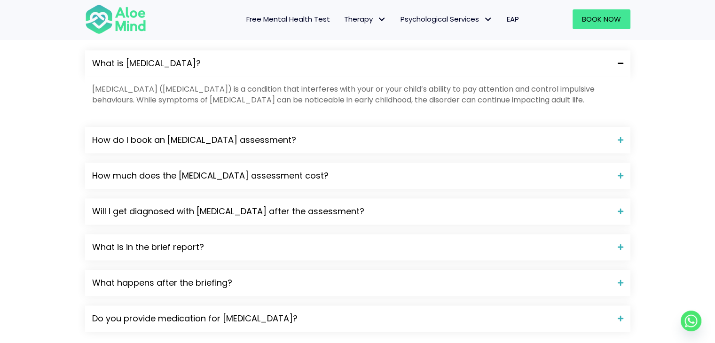
scroll to position [1223, 0]
